Goal: Task Accomplishment & Management: Manage account settings

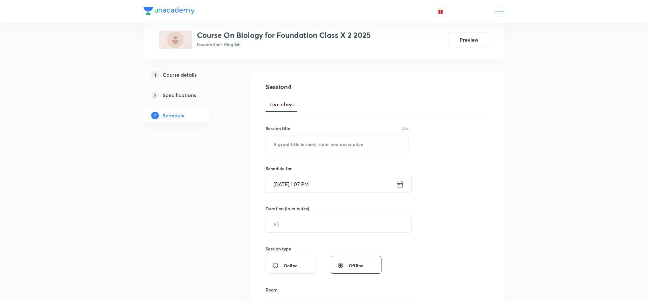
scroll to position [55, 0]
click at [195, 71] on h5 "Course details" at bounding box center [180, 75] width 34 height 8
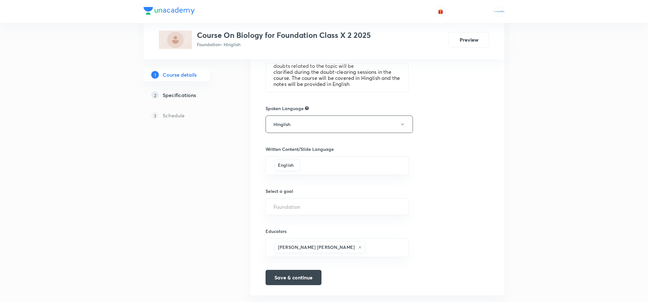
scroll to position [330, 0]
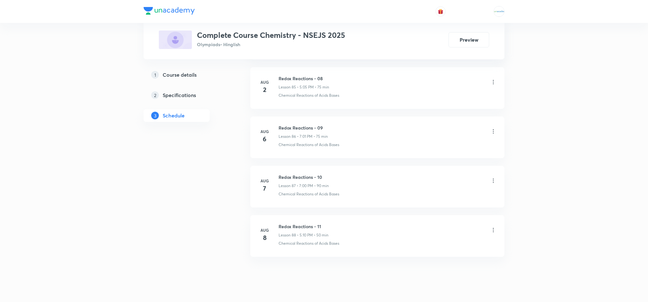
scroll to position [4539, 0]
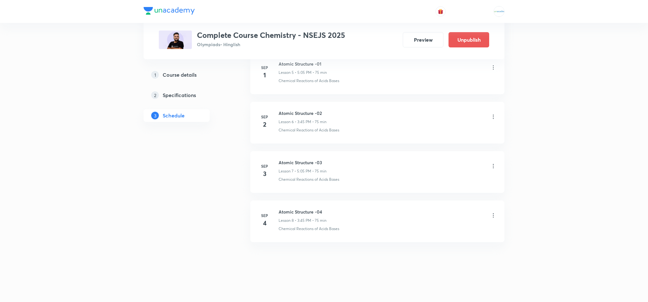
click at [493, 167] on icon at bounding box center [493, 166] width 1 height 4
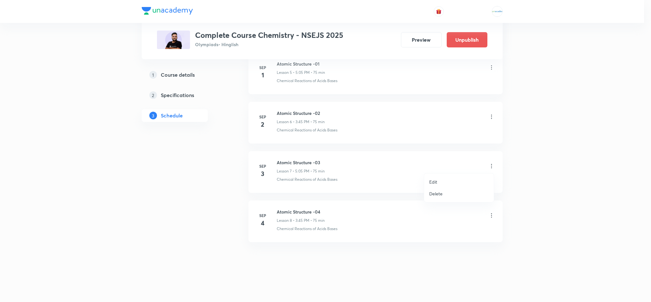
click at [440, 194] on p "Delete" at bounding box center [435, 193] width 13 height 7
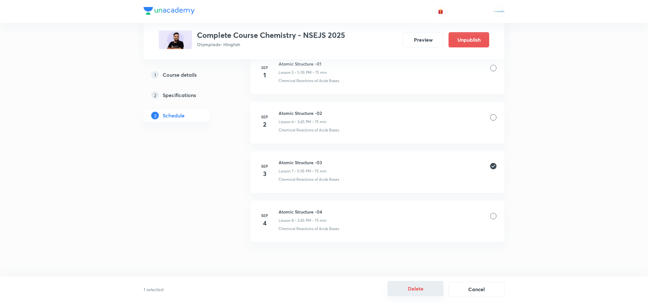
click at [410, 289] on button "Delete" at bounding box center [416, 288] width 56 height 15
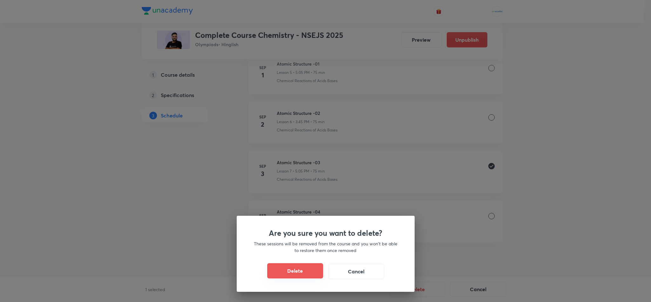
click at [306, 273] on button "Delete" at bounding box center [295, 270] width 56 height 15
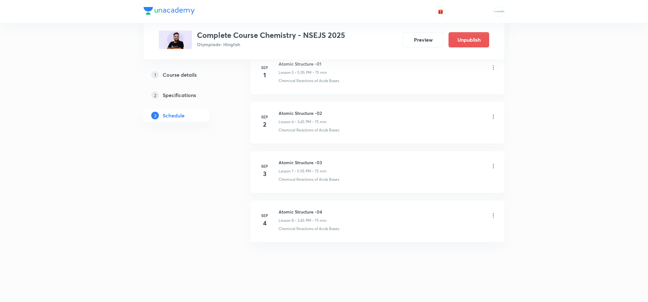
click at [492, 218] on div at bounding box center [493, 215] width 6 height 7
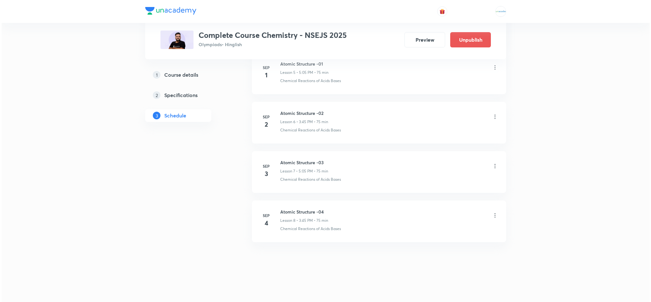
scroll to position [525, 0]
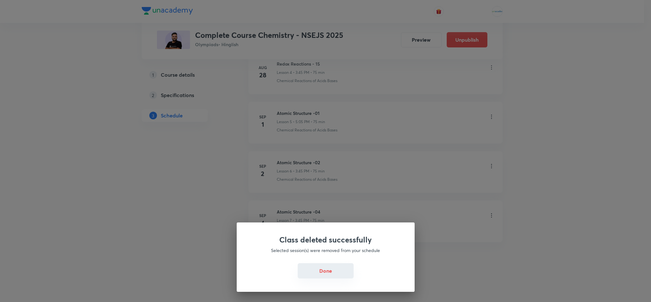
click at [332, 268] on button "Done" at bounding box center [326, 270] width 56 height 15
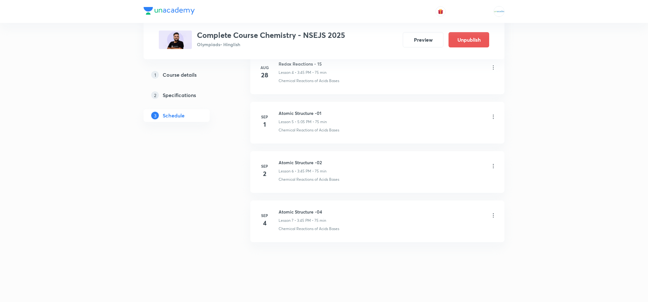
click at [492, 215] on icon at bounding box center [493, 215] width 6 height 6
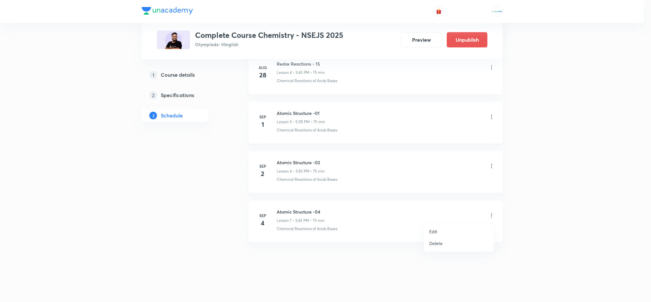
click at [440, 230] on li "Edit" at bounding box center [459, 231] width 70 height 12
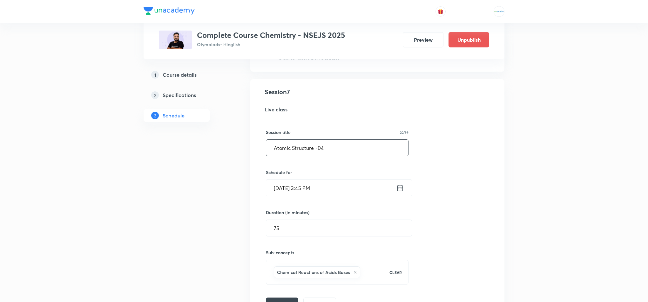
scroll to position [397, 0]
click at [352, 155] on input "Atomic Structure -04" at bounding box center [337, 148] width 142 height 16
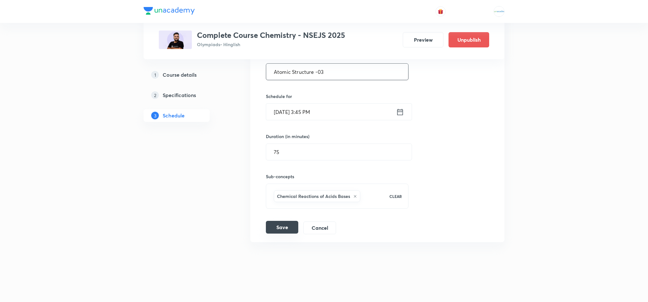
type input "Atomic Structure -03"
click at [281, 227] on button "Save" at bounding box center [282, 226] width 32 height 13
